Goal: Information Seeking & Learning: Learn about a topic

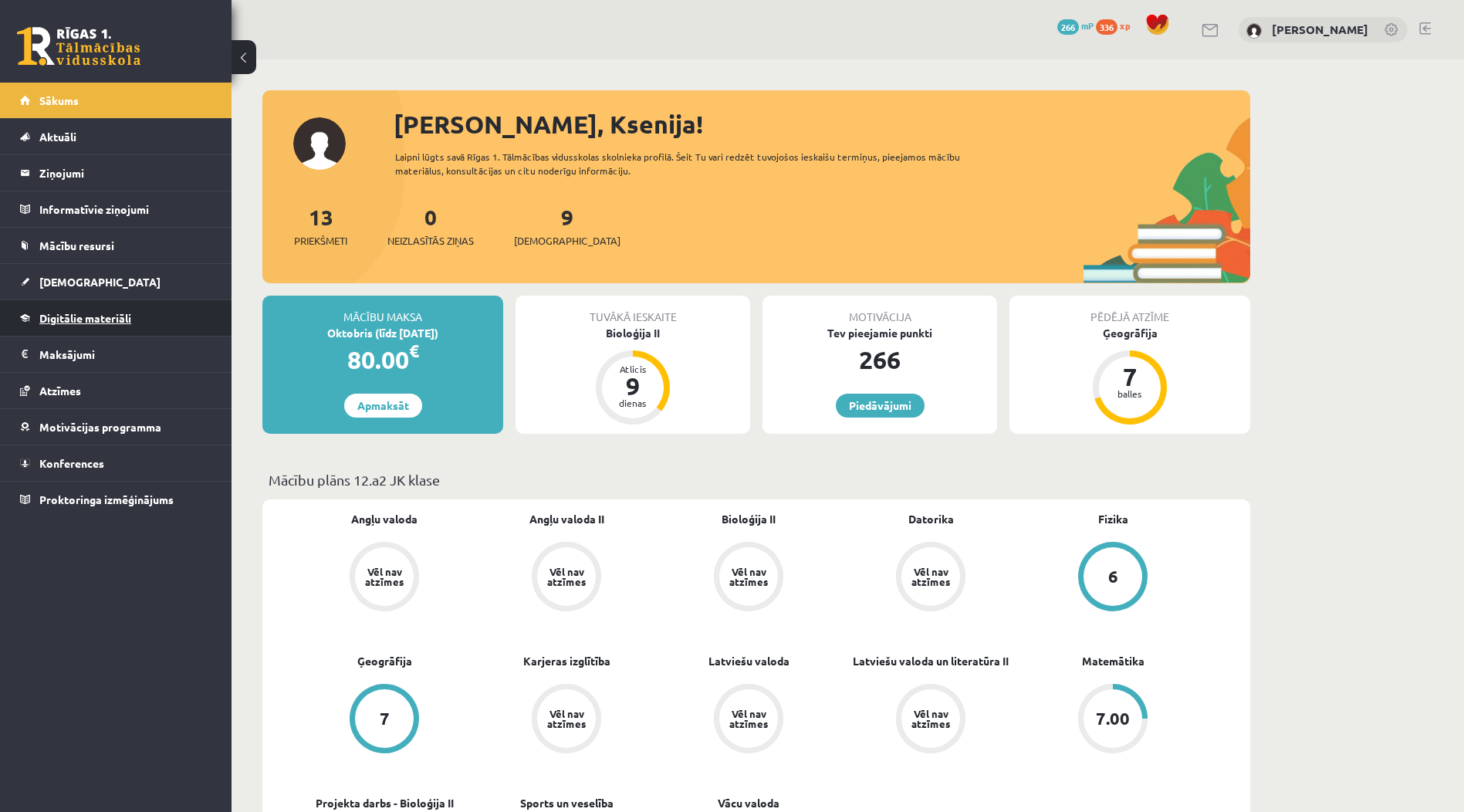
click at [136, 313] on link "Digitālie materiāli" at bounding box center [117, 318] width 193 height 35
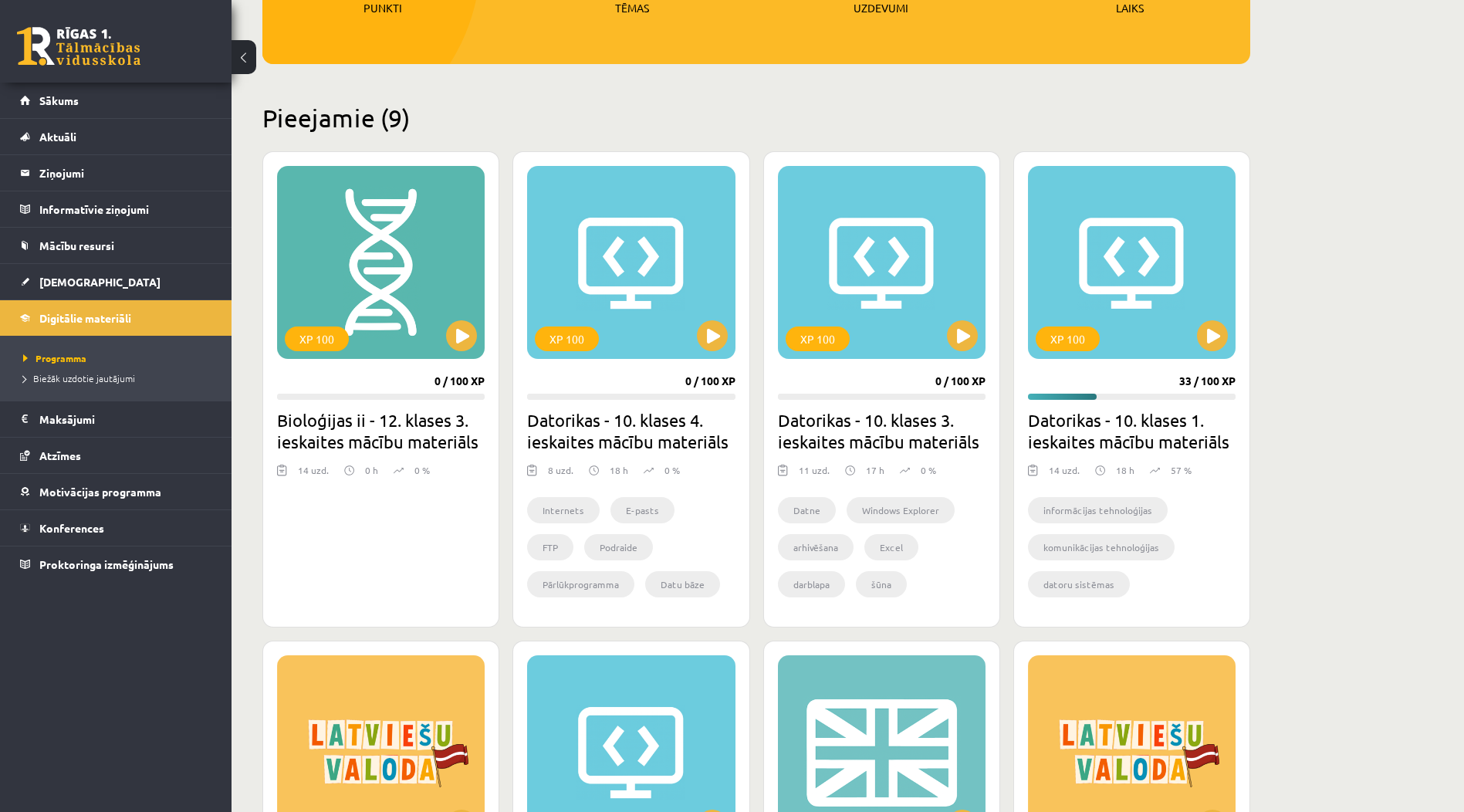
scroll to position [386, 0]
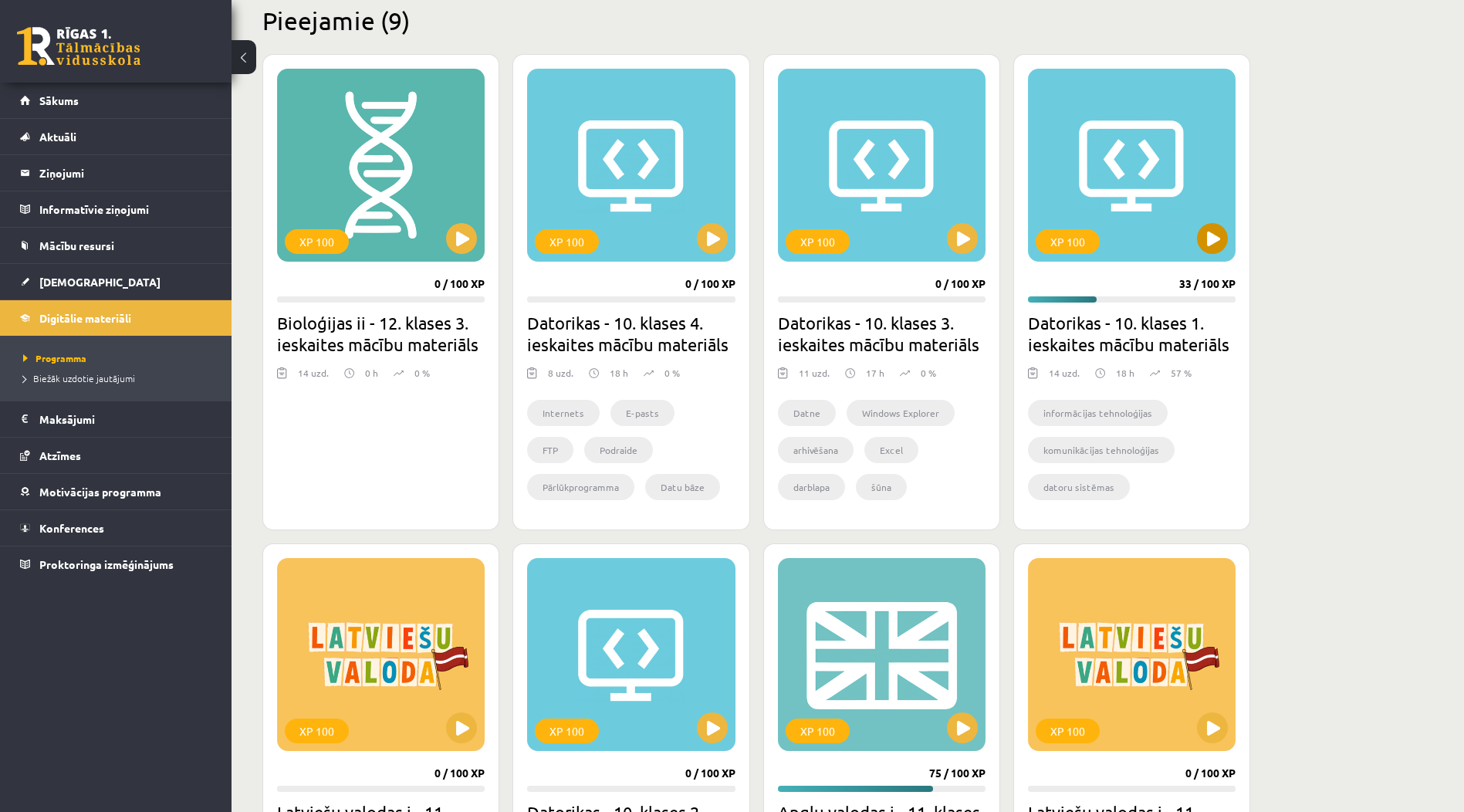
click at [1150, 255] on div "XP 100" at bounding box center [1131, 165] width 207 height 193
click at [1194, 245] on div "XP 100" at bounding box center [1131, 165] width 207 height 193
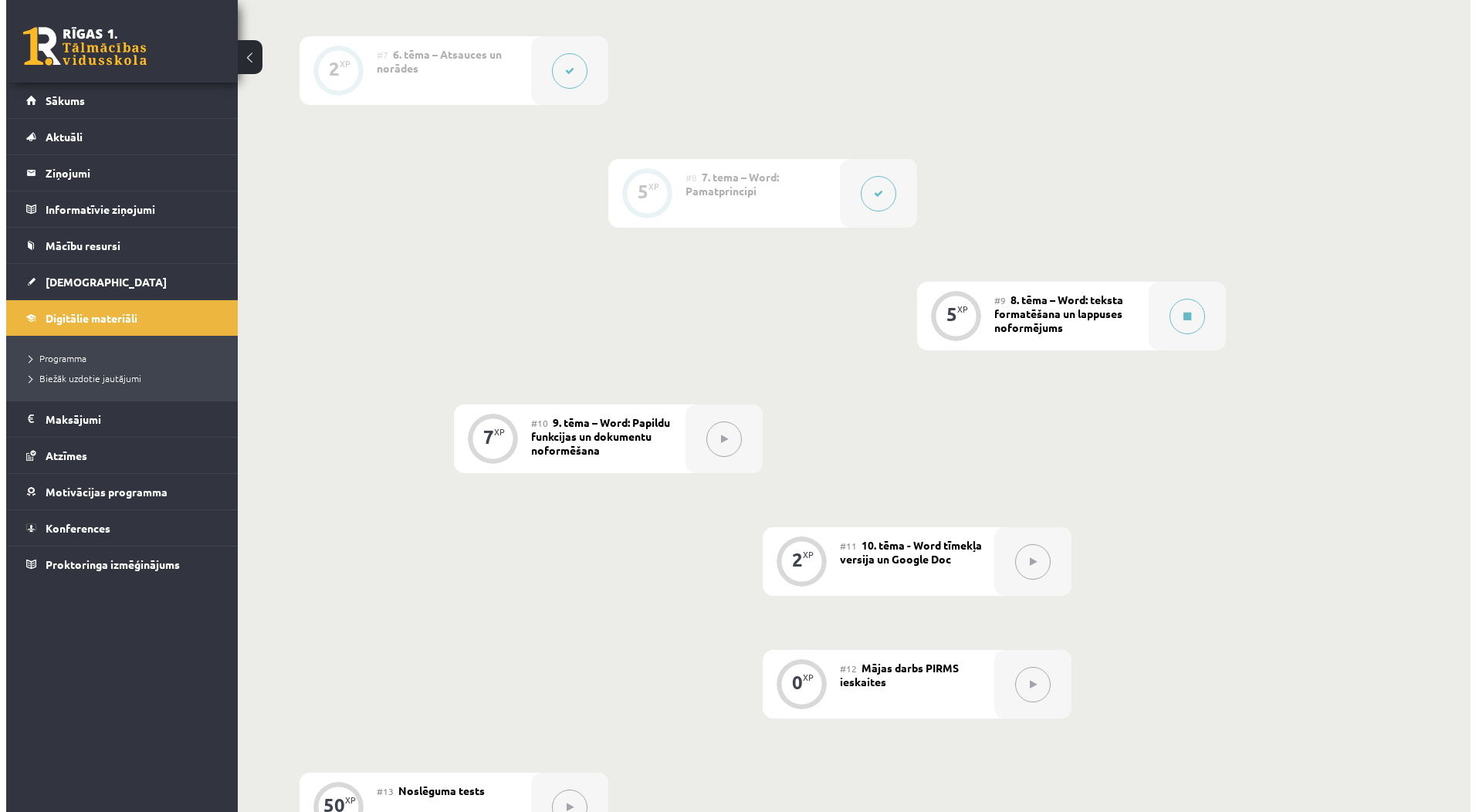
scroll to position [1131, 0]
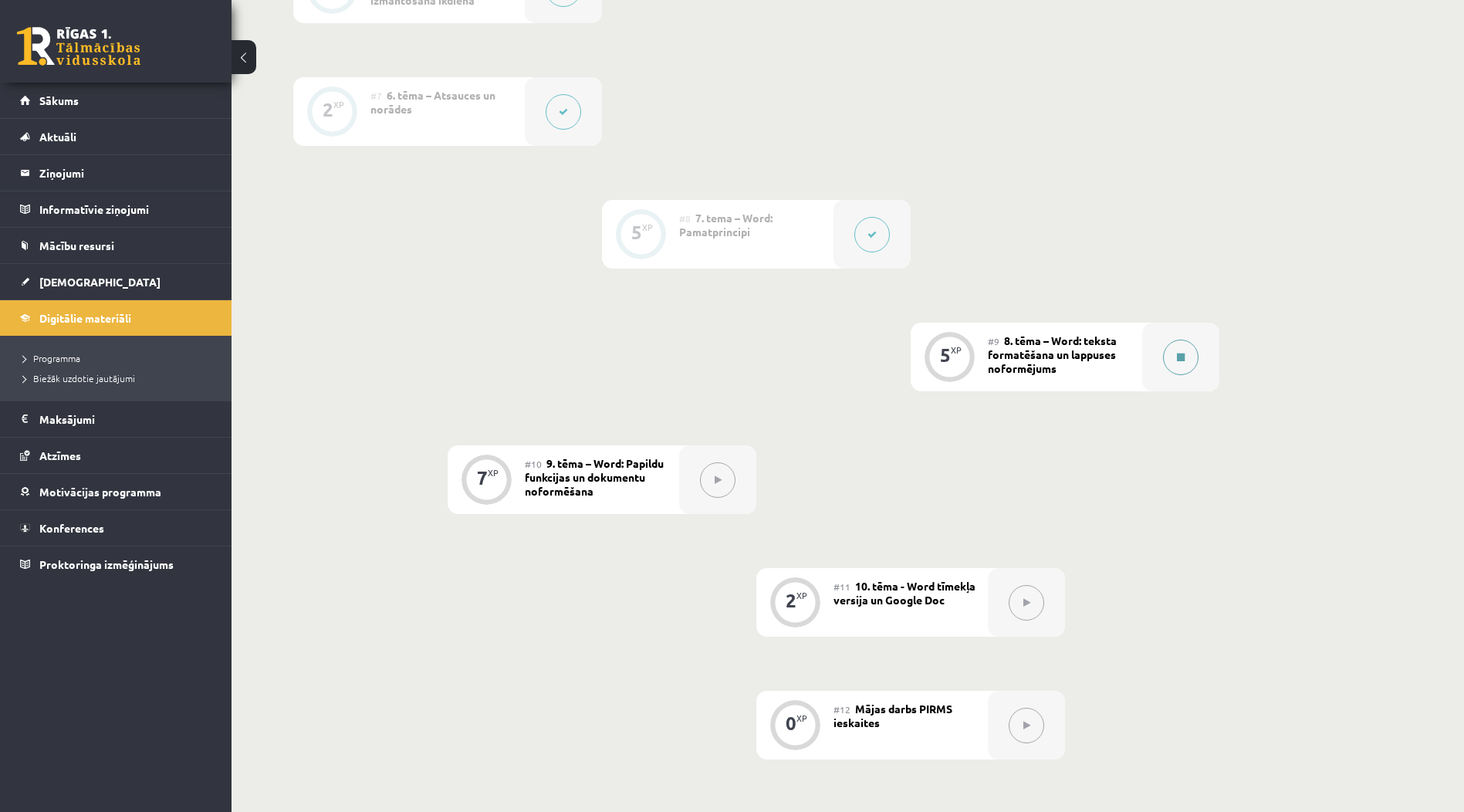
click at [1143, 357] on div at bounding box center [1180, 357] width 77 height 69
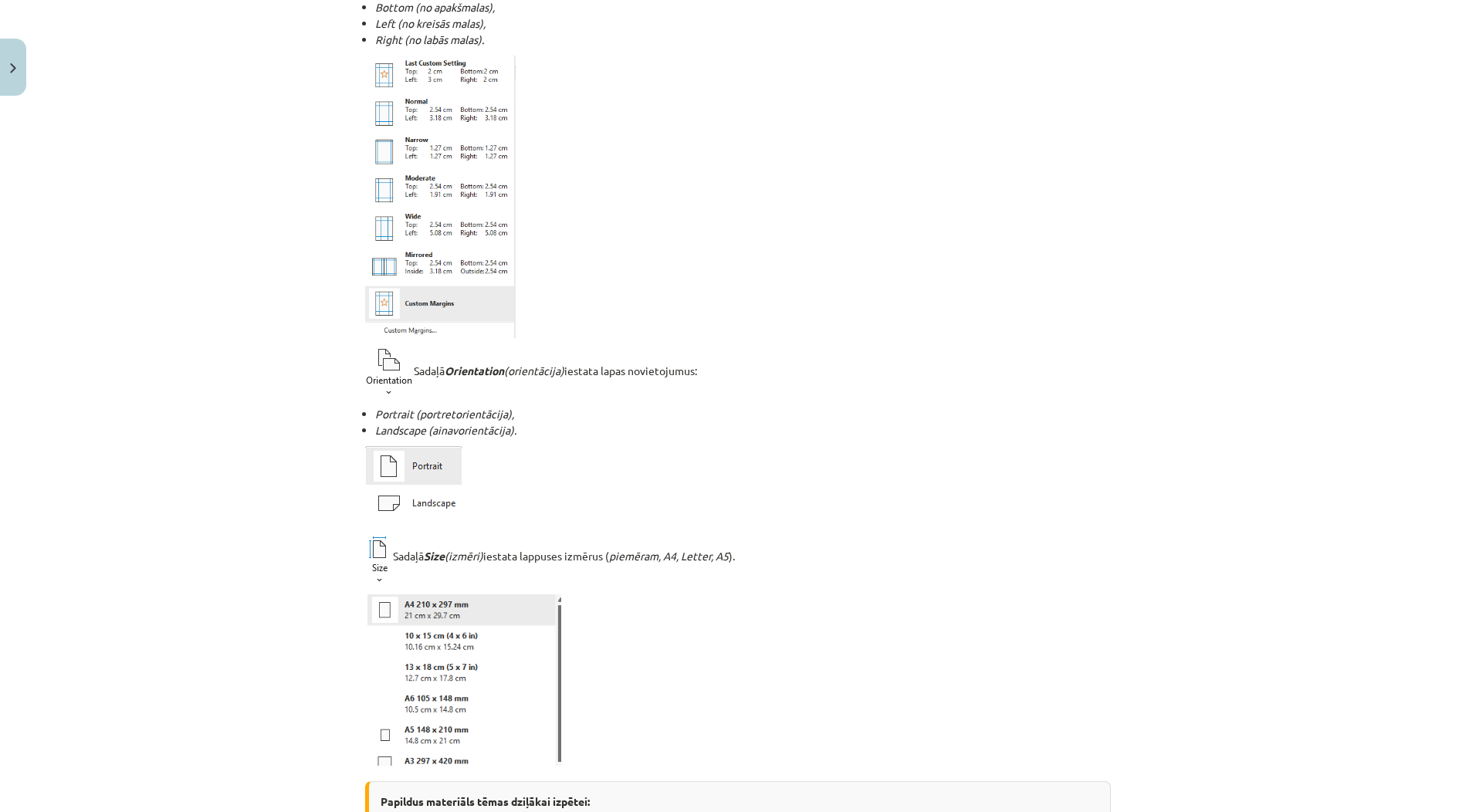
scroll to position [0, 0]
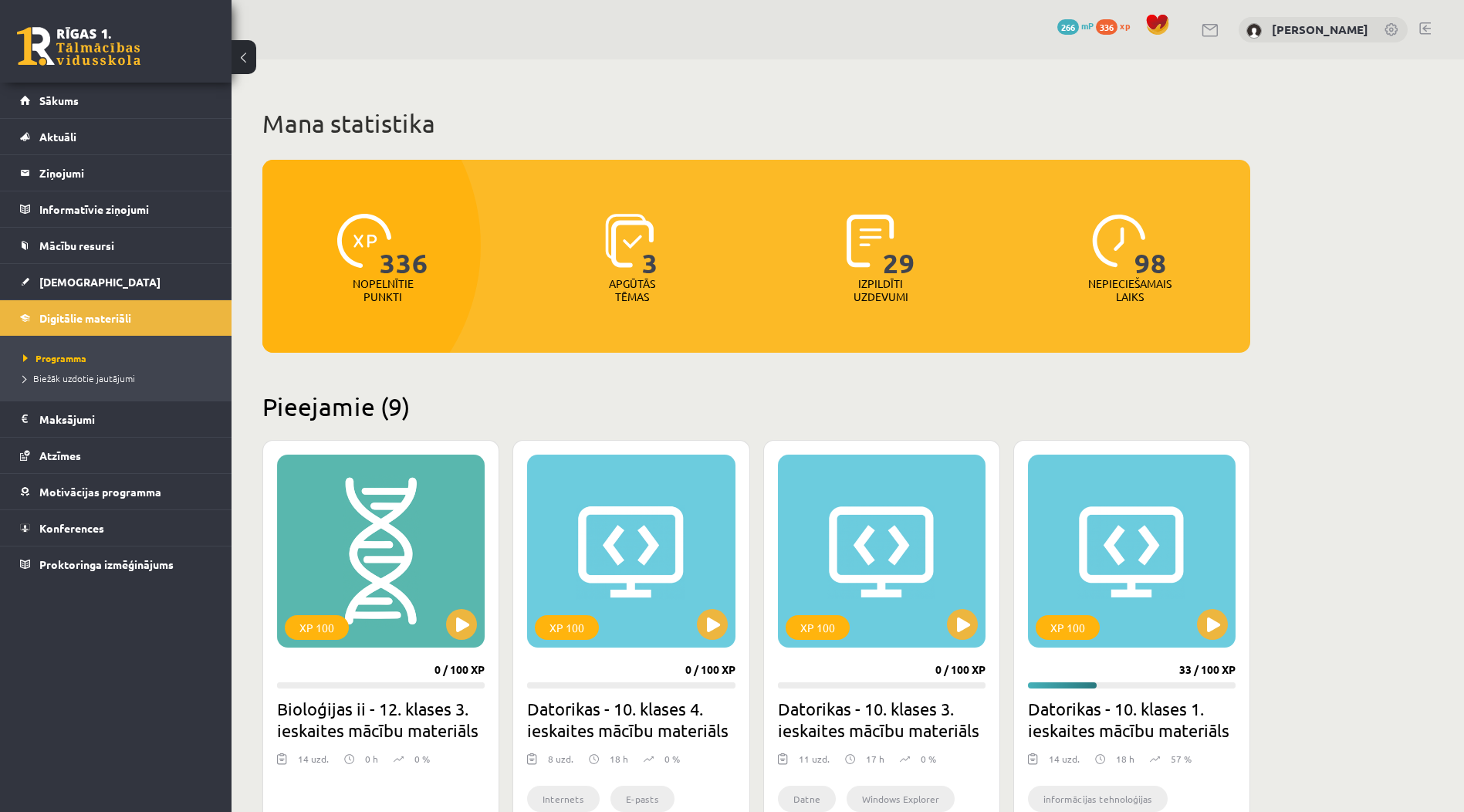
drag, startPoint x: 177, startPoint y: 97, endPoint x: 725, endPoint y: 321, distance: 592.0
click at [725, 321] on div "336 Nopelnītie punkti 3 Apgūtās tēmas 29 Izpildīti uzdevumi 98 Nepieciešamais l…" at bounding box center [756, 256] width 987 height 193
click at [50, 104] on span "Sākums" at bounding box center [58, 100] width 39 height 14
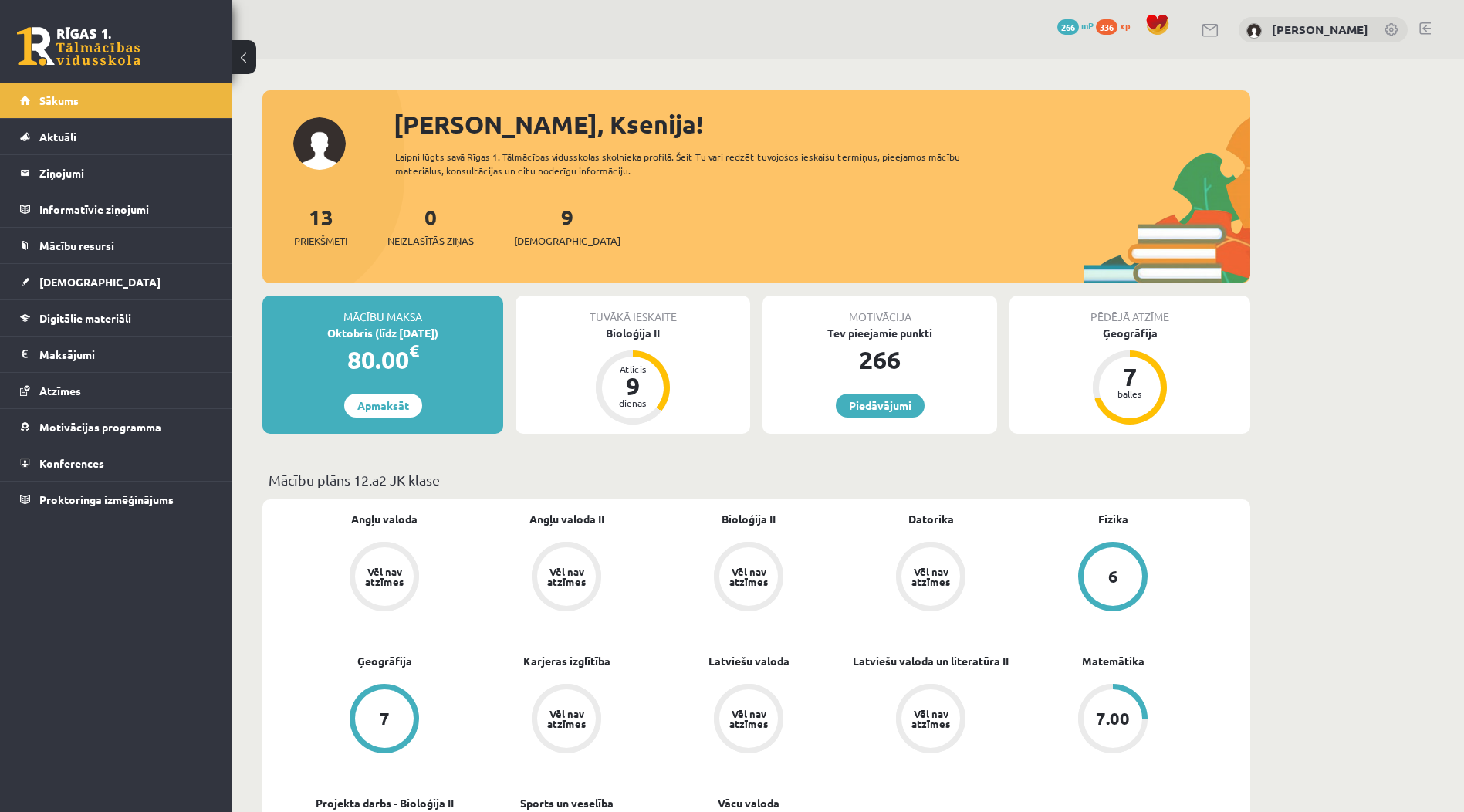
click at [1419, 33] on link at bounding box center [1425, 28] width 12 height 13
